Goal: Check status: Check status

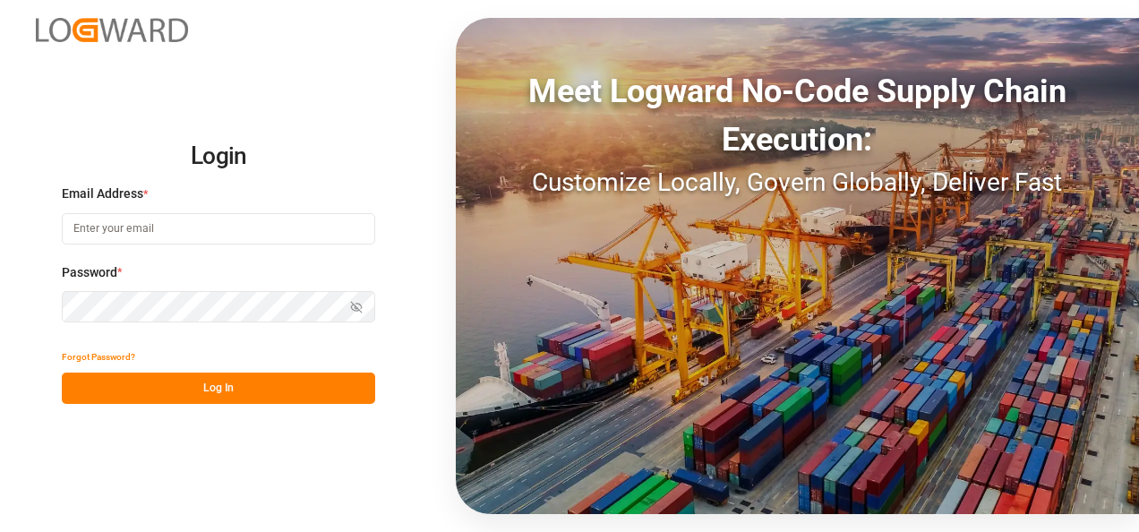
click at [124, 229] on input at bounding box center [218, 228] width 313 height 31
type input "[PERSON_NAME][EMAIL_ADDRESS][PERSON_NAME][DOMAIN_NAME]"
click at [356, 305] on icon "button" at bounding box center [356, 307] width 13 height 13
click at [247, 390] on button "Log In" at bounding box center [218, 388] width 313 height 31
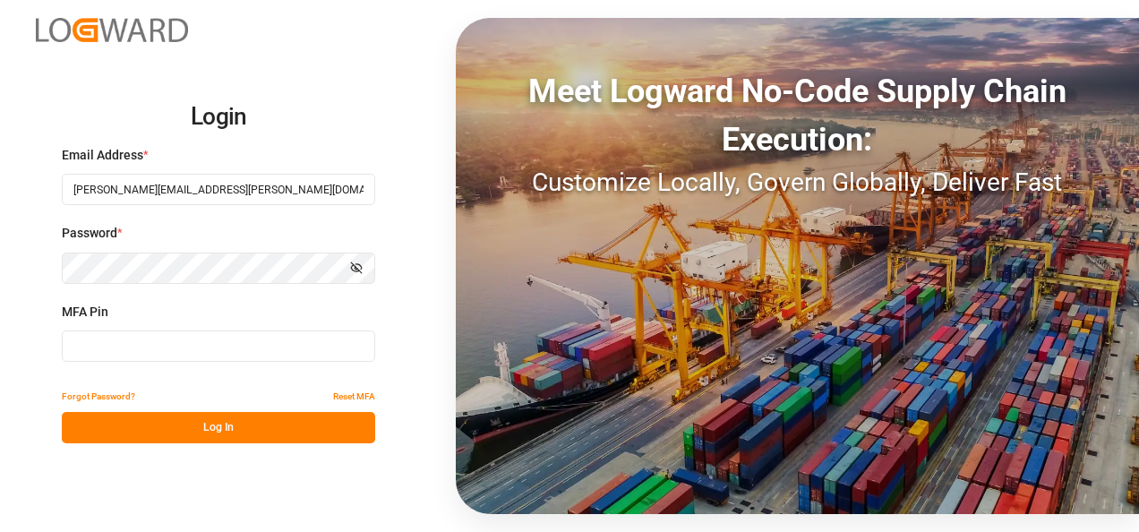
drag, startPoint x: 202, startPoint y: 429, endPoint x: 227, endPoint y: 424, distance: 26.5
click at [202, 429] on button "Log In" at bounding box center [218, 427] width 313 height 31
click at [102, 352] on input at bounding box center [218, 345] width 313 height 31
type input "315991"
click at [211, 430] on button "Log In" at bounding box center [218, 427] width 313 height 31
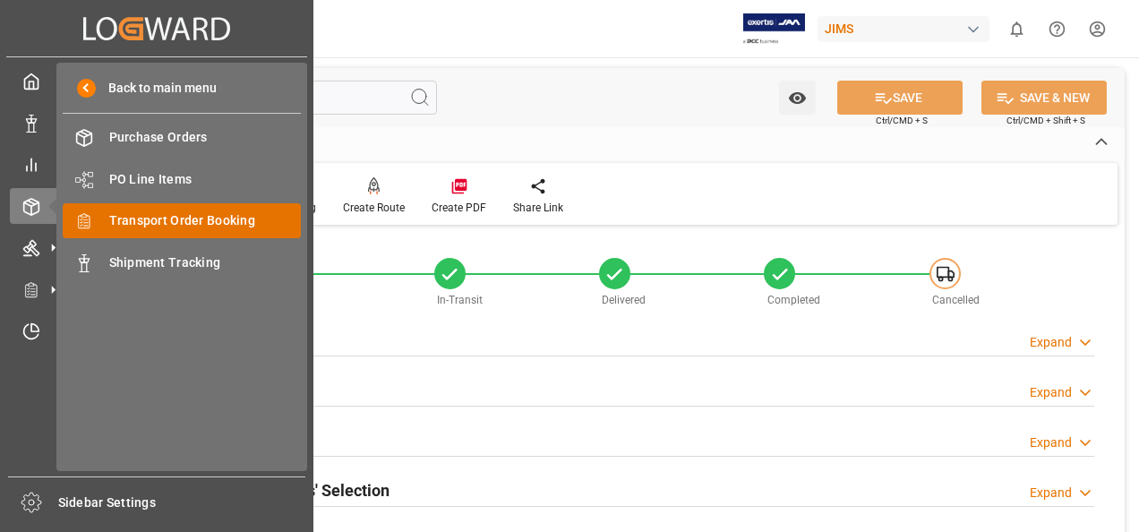
click at [187, 228] on span "Transport Order Booking" at bounding box center [205, 220] width 193 height 19
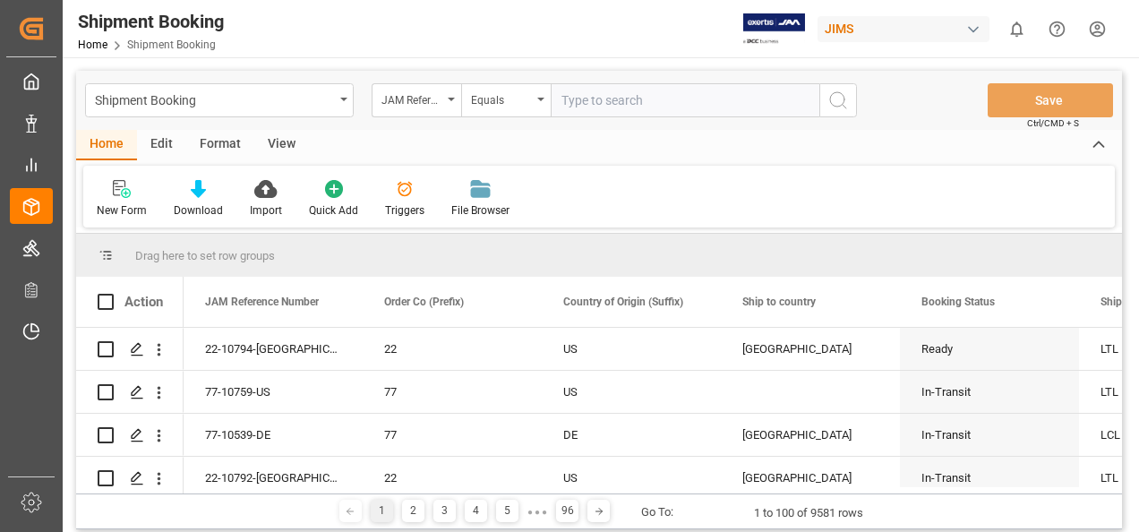
click at [577, 102] on input "text" at bounding box center [685, 100] width 269 height 34
paste input "77-10611-[GEOGRAPHIC_DATA]"
type input "77-10611-[GEOGRAPHIC_DATA]"
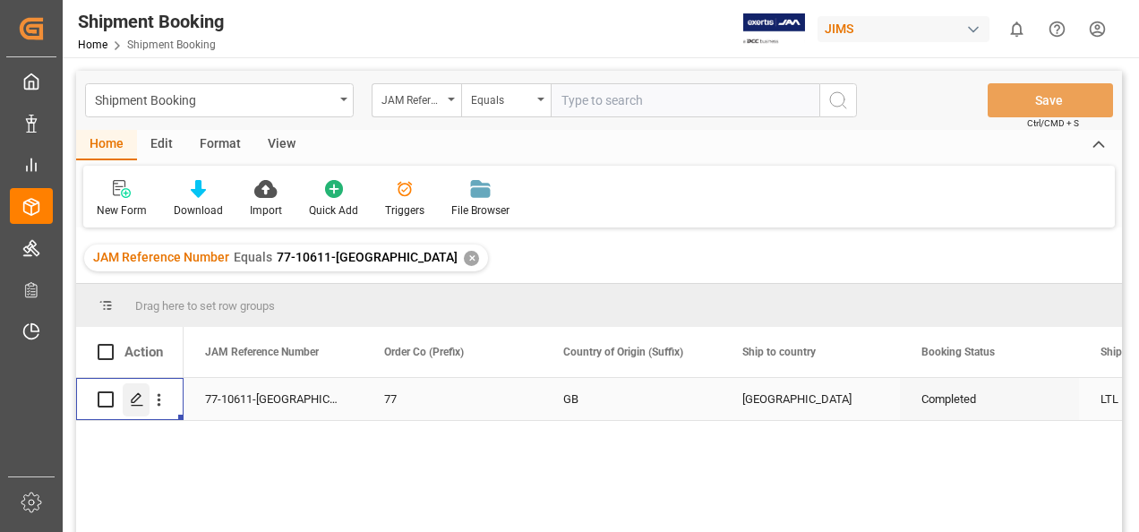
click at [134, 399] on icon "Press SPACE to select this row." at bounding box center [137, 399] width 14 height 14
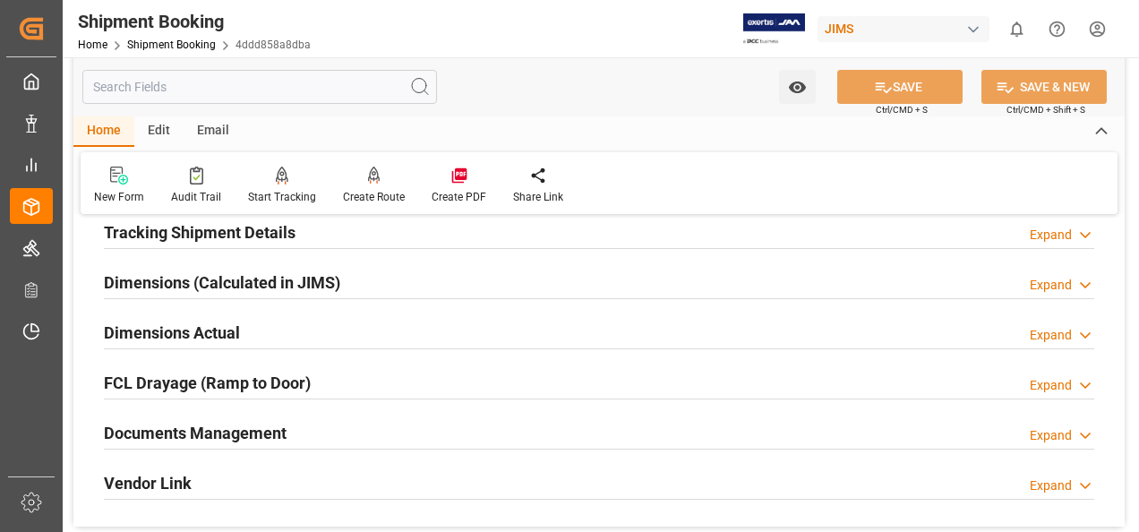
scroll to position [448, 0]
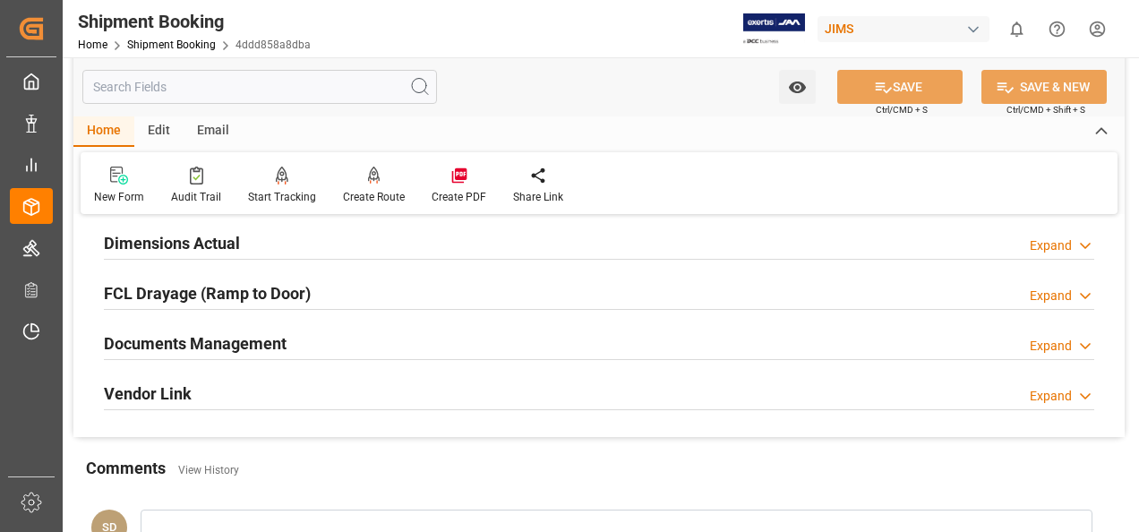
click at [245, 340] on h2 "Documents Management" at bounding box center [195, 343] width 183 height 24
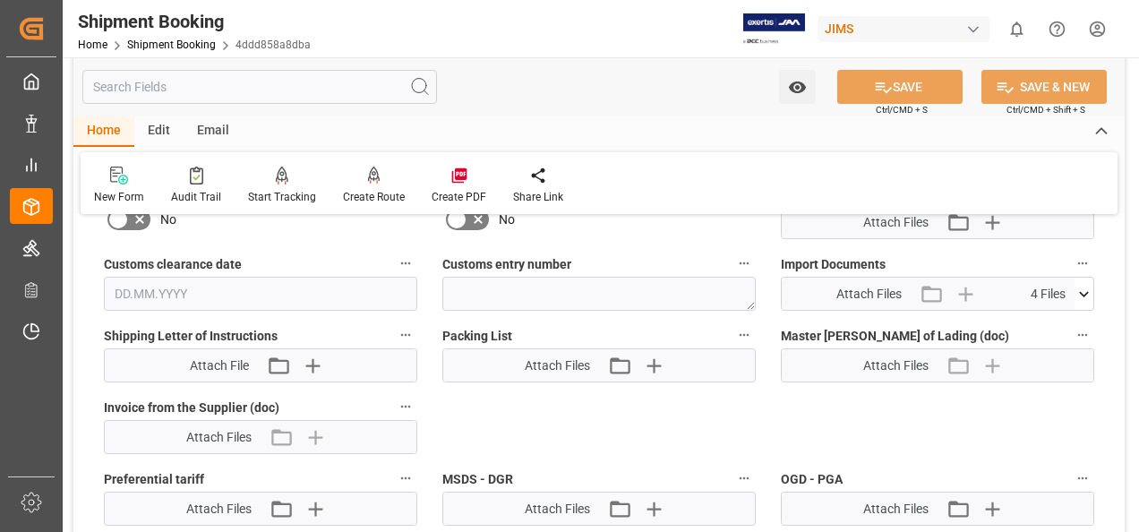
scroll to position [806, 0]
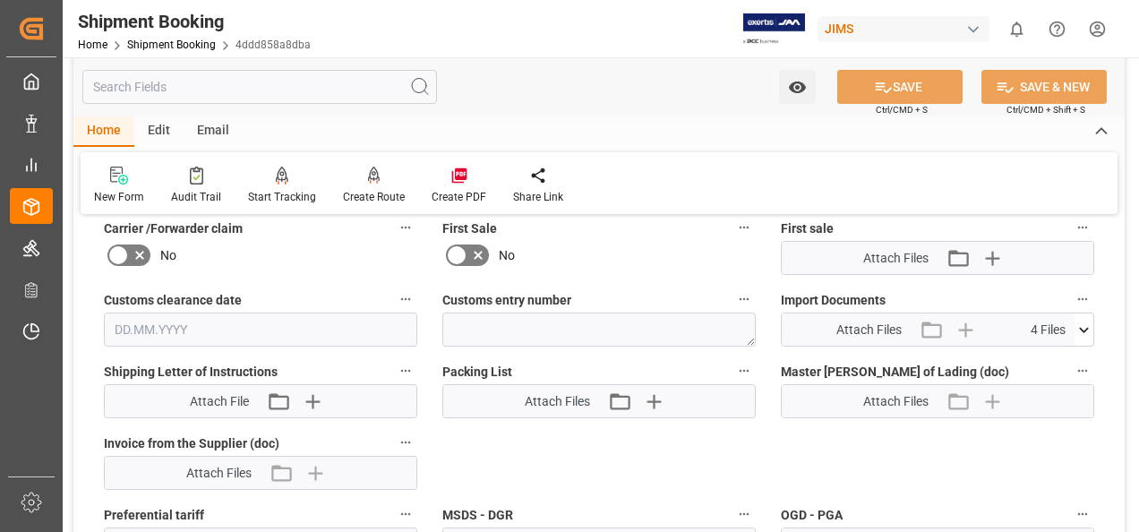
click at [1085, 328] on icon at bounding box center [1084, 329] width 10 height 5
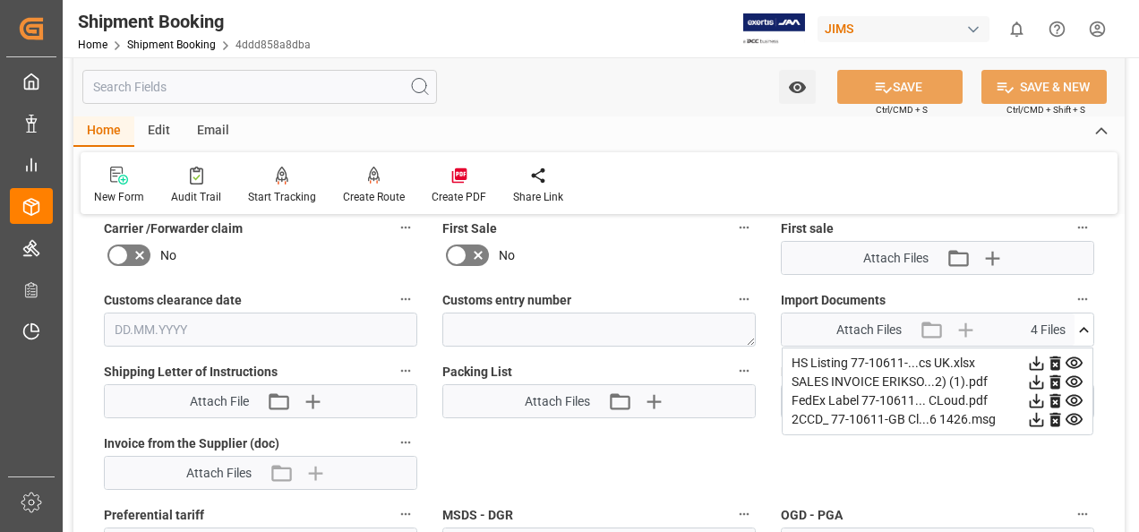
click at [1034, 379] on icon at bounding box center [1036, 382] width 19 height 19
